Goal: Task Accomplishment & Management: Complete application form

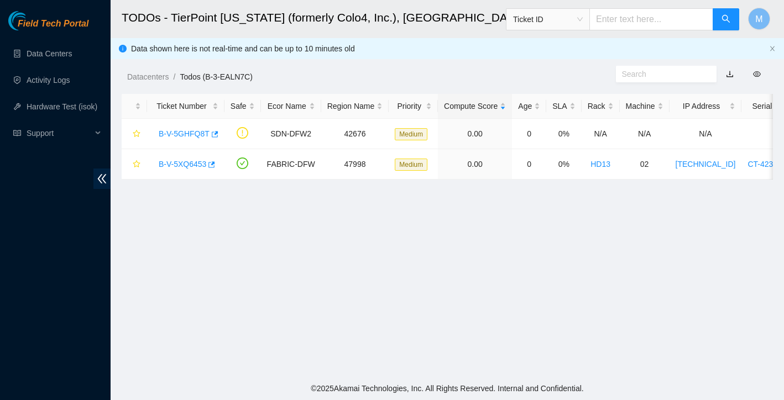
scroll to position [217, 0]
click at [60, 49] on link "Data Centers" at bounding box center [49, 53] width 45 height 9
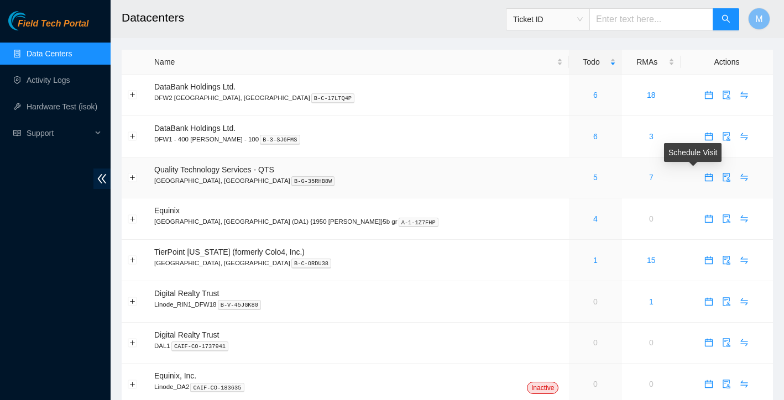
click at [700, 182] on button "button" at bounding box center [709, 178] width 18 height 18
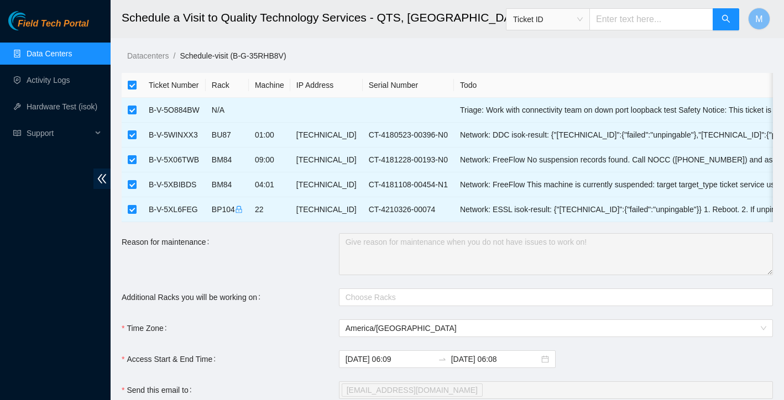
click at [135, 81] on input "checkbox" at bounding box center [132, 85] width 9 height 9
checkbox input "false"
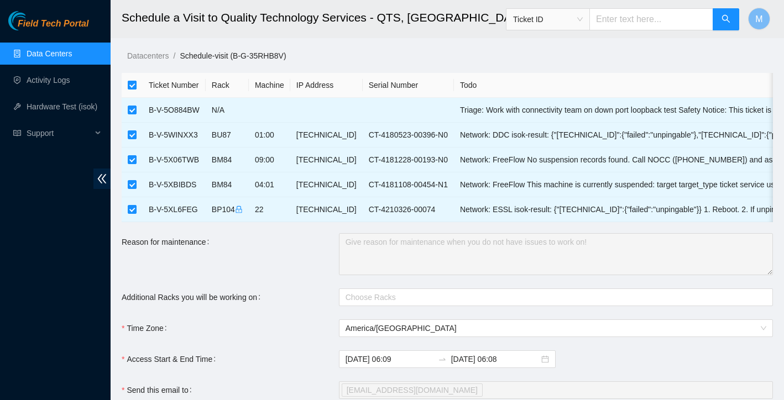
checkbox input "false"
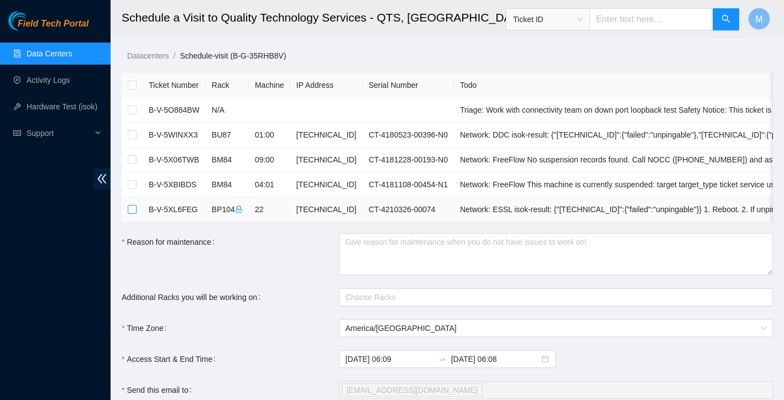
click at [133, 205] on input "checkbox" at bounding box center [132, 209] width 9 height 9
checkbox input "true"
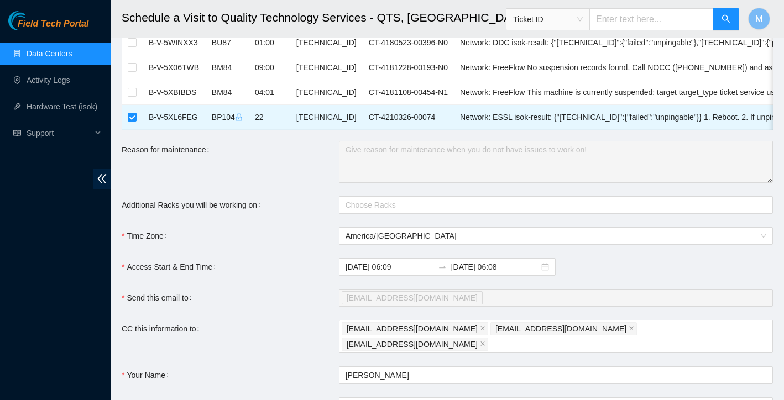
scroll to position [106, 0]
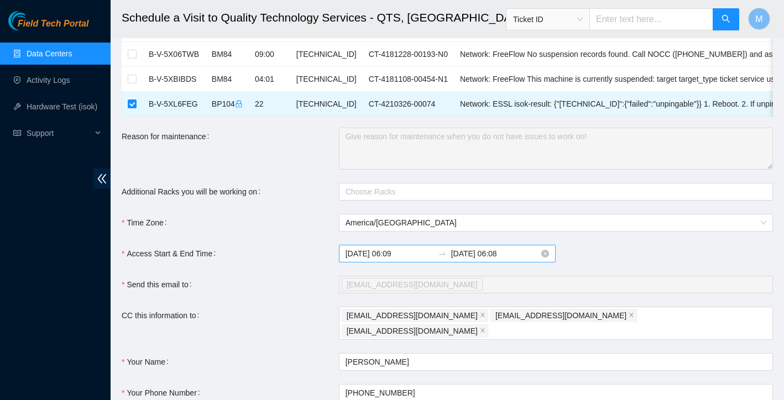
click at [489, 254] on input "2025-10-08 06:08" at bounding box center [495, 254] width 88 height 12
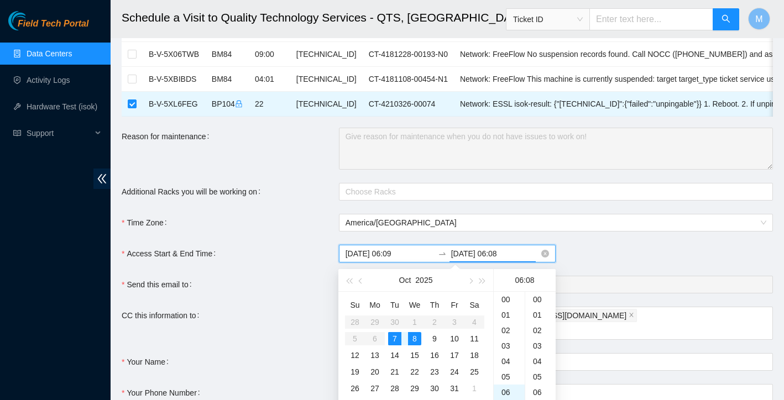
scroll to position [124, 0]
click at [396, 340] on div "7" at bounding box center [394, 338] width 13 height 13
click at [509, 307] on div "22" at bounding box center [509, 305] width 31 height 15
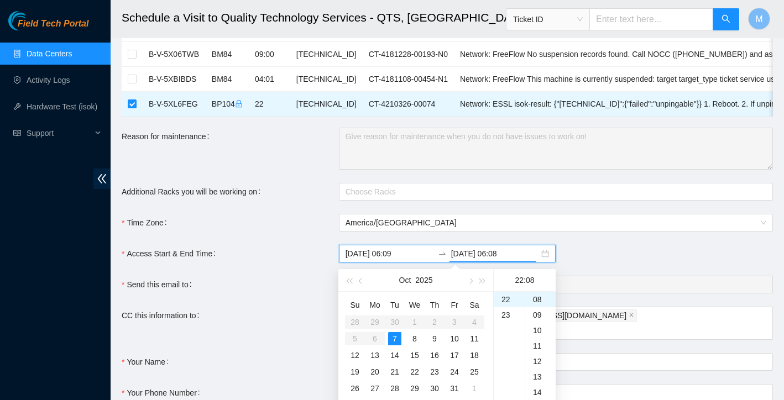
click at [603, 253] on div "2025-10-07 06:09 2025-10-08 06:08" at bounding box center [556, 254] width 434 height 18
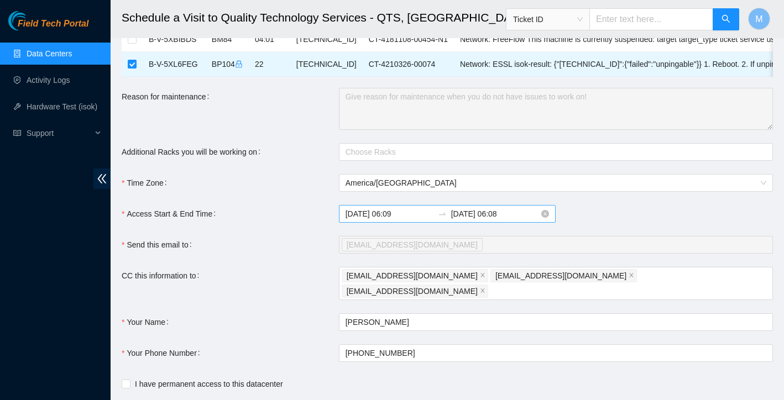
scroll to position [155, 0]
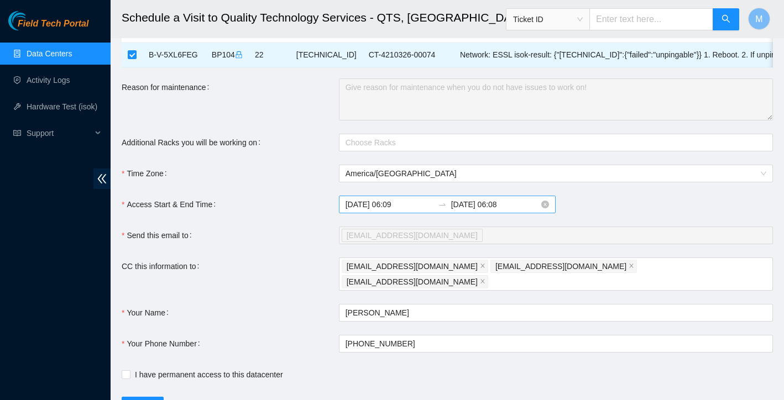
click at [489, 206] on input "2025-10-08 06:08" at bounding box center [495, 205] width 88 height 12
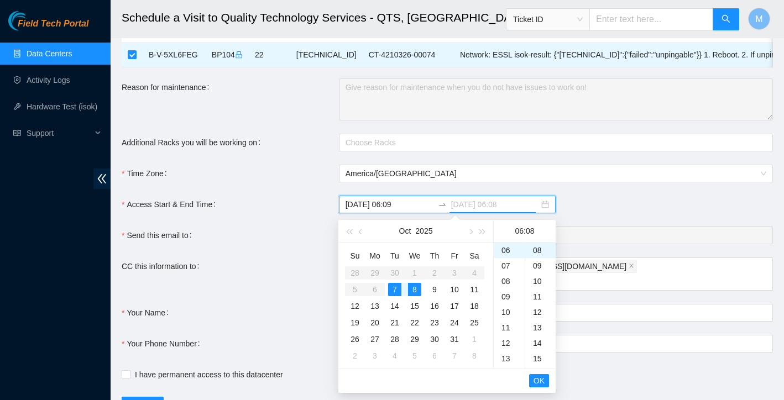
click at [397, 290] on div "7" at bounding box center [394, 289] width 13 height 13
click at [507, 255] on div "23" at bounding box center [509, 251] width 31 height 15
type input "2025-10-07 23:08"
click at [540, 380] on span "OK" at bounding box center [539, 381] width 11 height 12
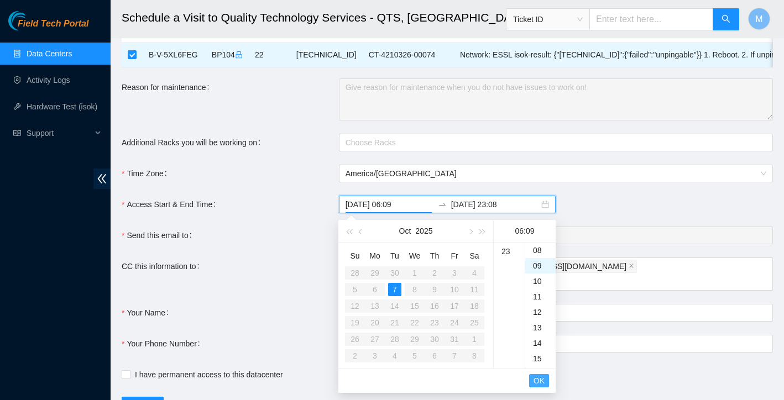
scroll to position [139, 0]
click at [540, 380] on span "OK" at bounding box center [539, 381] width 11 height 12
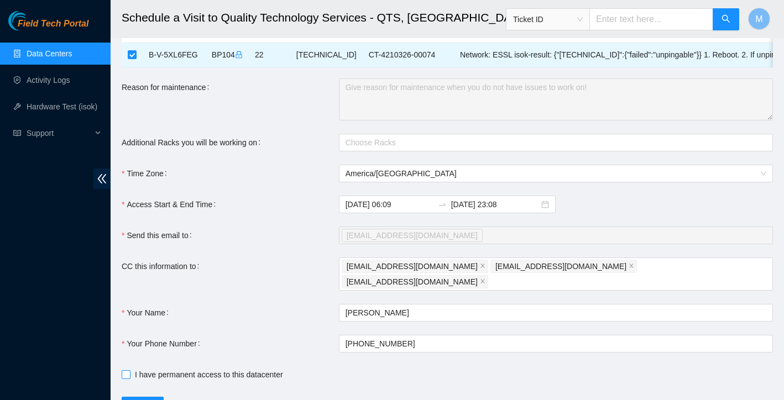
click at [130, 370] on span at bounding box center [126, 374] width 9 height 9
click at [129, 370] on input "I have permanent access to this datacenter" at bounding box center [126, 374] width 8 height 8
checkbox input "true"
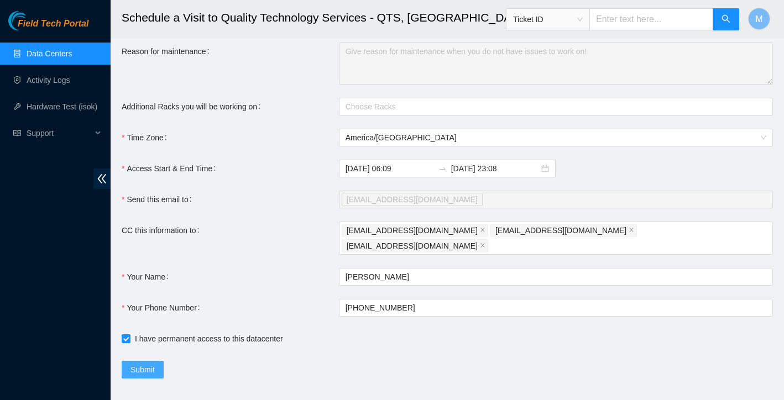
scroll to position [190, 0]
click at [152, 364] on span "Submit" at bounding box center [143, 370] width 24 height 12
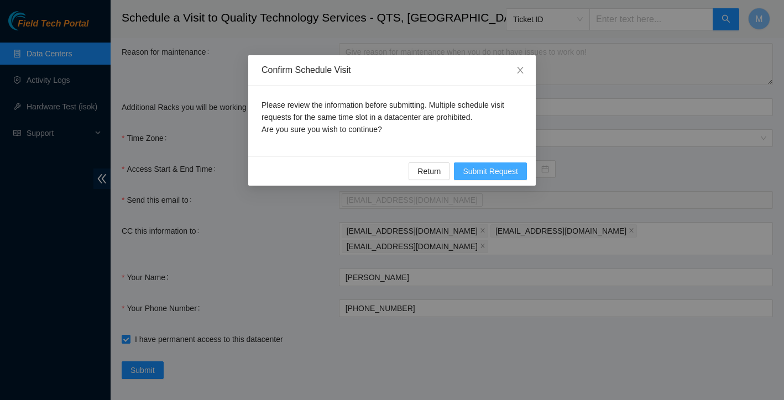
click at [490, 173] on span "Submit Request" at bounding box center [490, 171] width 55 height 12
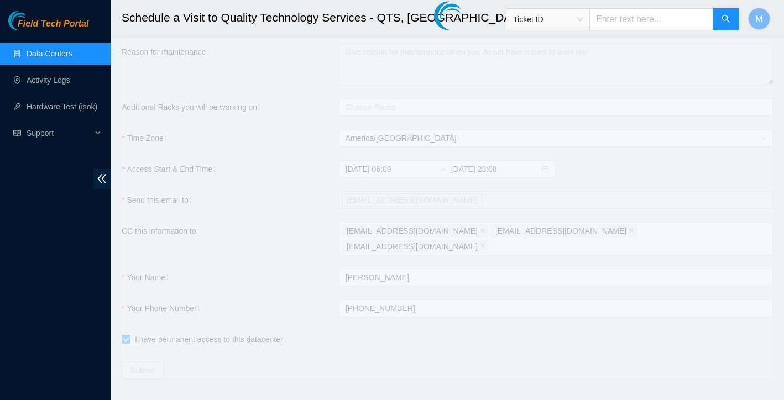
type input "2025-10-07 06:10"
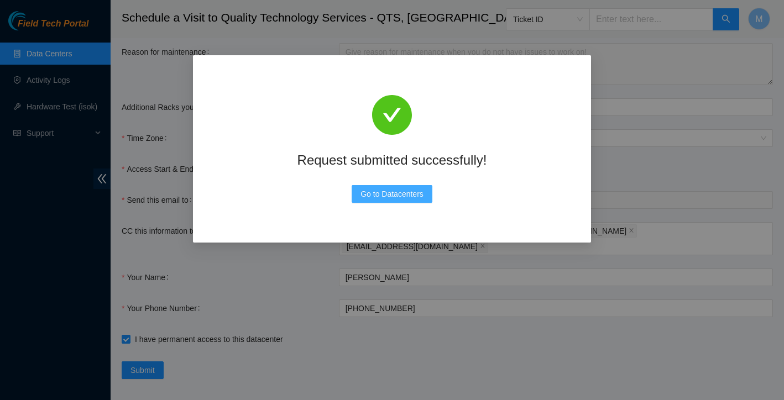
click at [394, 191] on span "Go to Datacenters" at bounding box center [392, 194] width 63 height 12
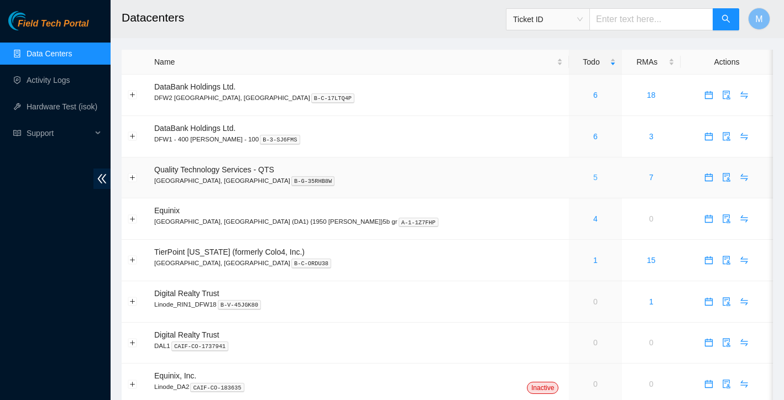
click at [593, 178] on link "5" at bounding box center [595, 177] width 4 height 9
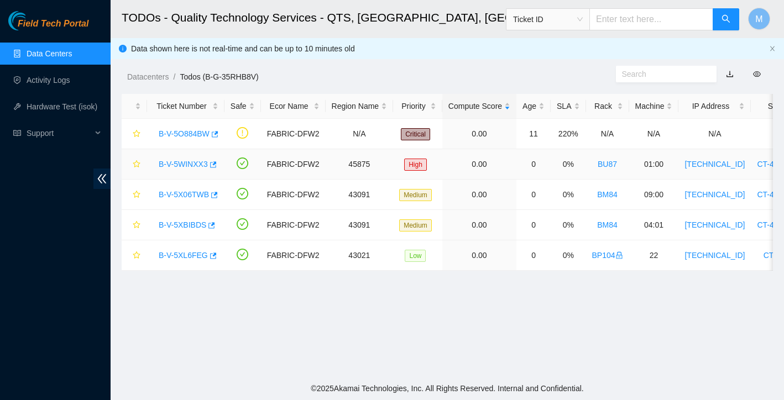
click at [176, 164] on link "B-V-5WINXX3" at bounding box center [183, 164] width 49 height 9
